Goal: Task Accomplishment & Management: Manage account settings

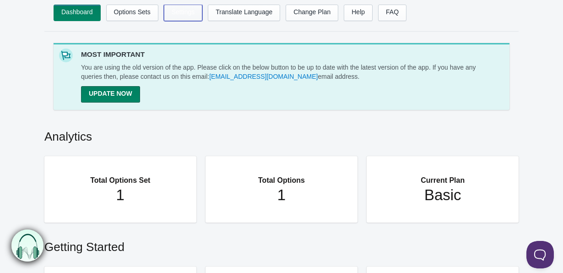
click at [194, 11] on link "Settings" at bounding box center [183, 13] width 39 height 16
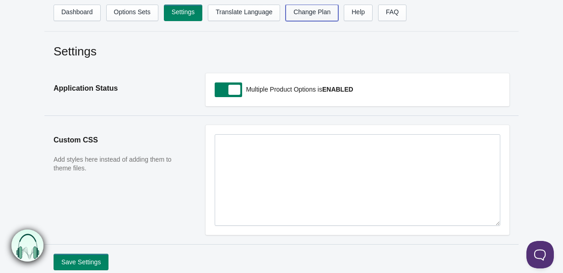
click at [324, 15] on link "Change Plan" at bounding box center [311, 13] width 53 height 16
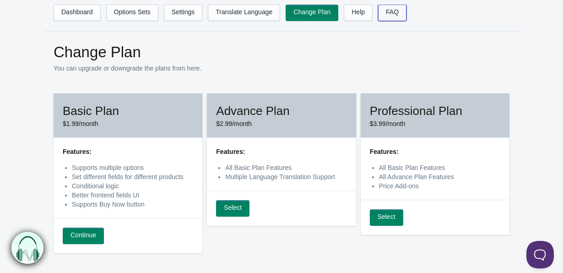
click at [402, 15] on link "FAQ" at bounding box center [392, 13] width 28 height 16
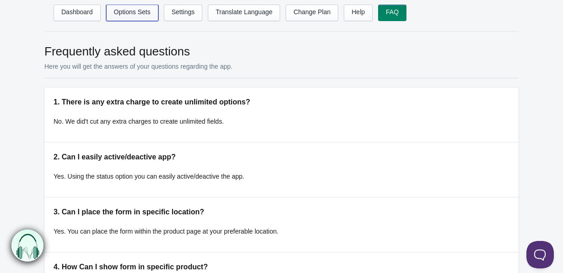
click at [138, 15] on link "Options Sets" at bounding box center [132, 13] width 52 height 16
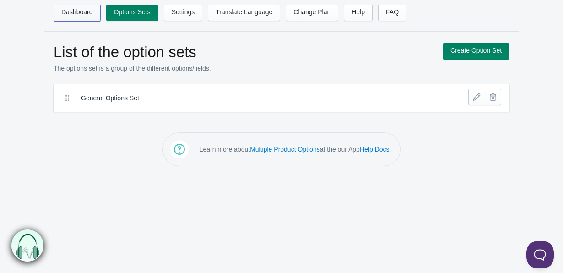
click at [82, 15] on link "Dashboard" at bounding box center [77, 13] width 47 height 16
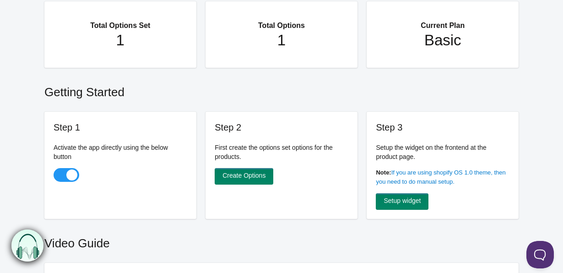
scroll to position [156, 0]
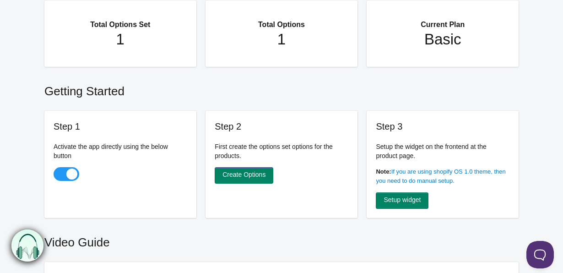
click at [63, 175] on span at bounding box center [67, 174] width 26 height 14
click at [54, 175] on input "checkbox" at bounding box center [54, 174] width 1 height 1
checkbox input "false"
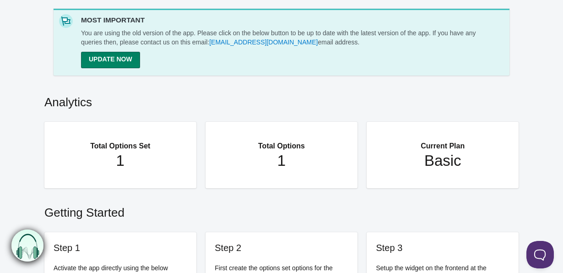
scroll to position [0, 0]
